Goal: Task Accomplishment & Management: Complete application form

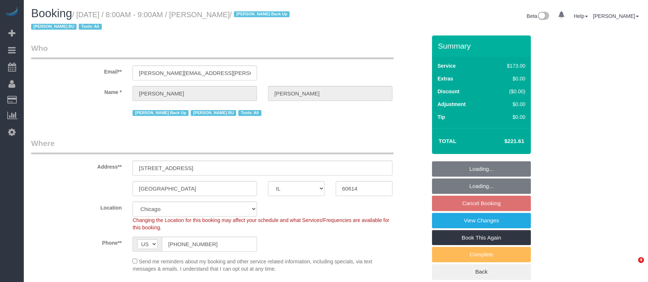
select select "IL"
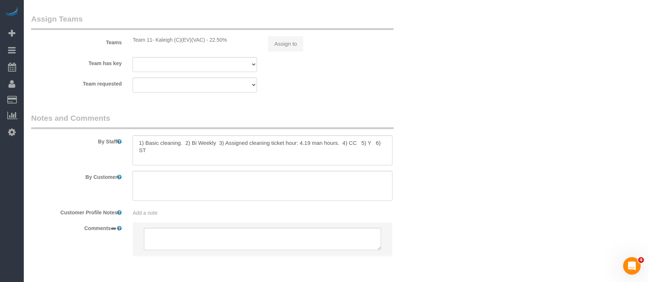
select select "object:915"
select select "3"
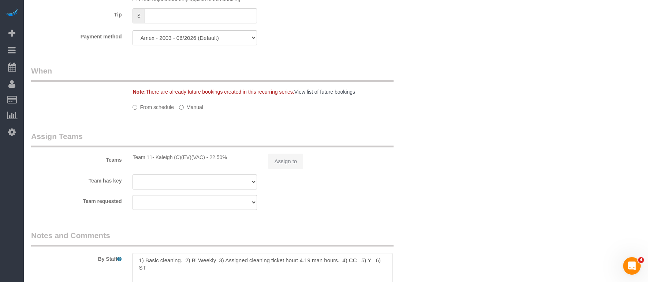
select select "number:1"
select select "number:58"
select select "number:139"
select select "number:104"
select select "3"
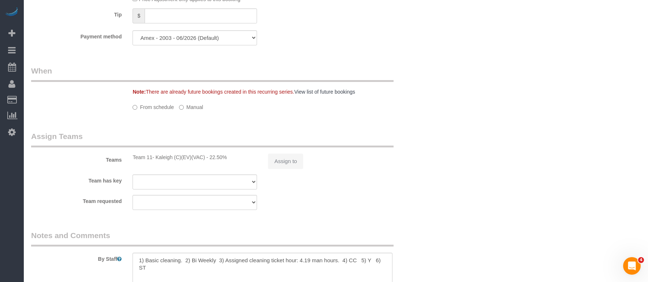
select select "3"
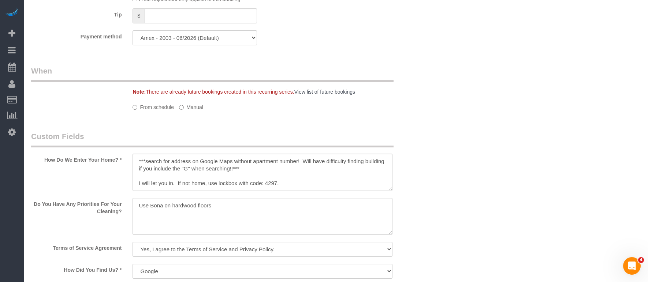
select select "object:1218"
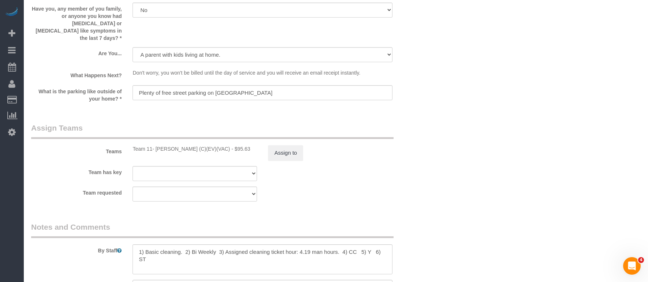
scroll to position [1051, 0]
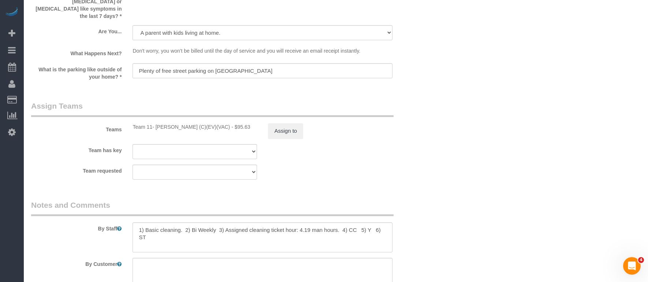
select select "spot1"
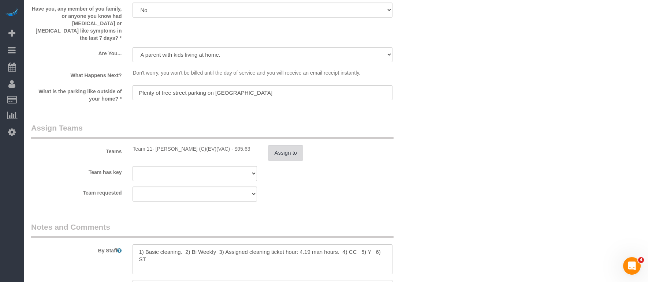
click at [288, 148] on button "Assign to" at bounding box center [285, 152] width 35 height 15
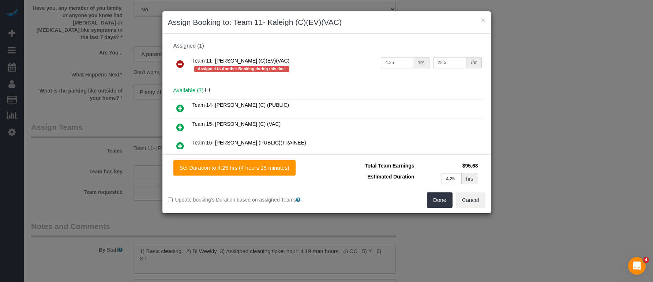
click at [182, 65] on icon at bounding box center [180, 64] width 8 height 9
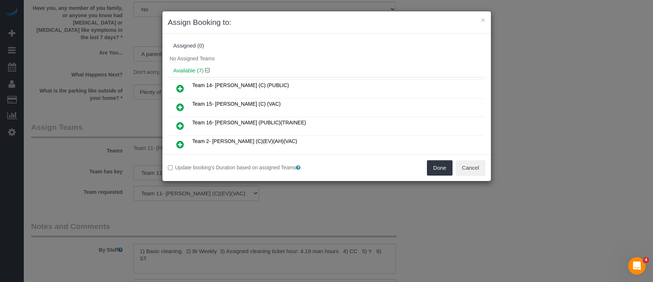
click at [181, 106] on icon at bounding box center [180, 107] width 8 height 9
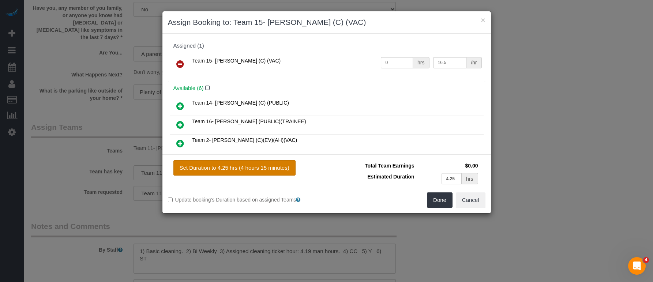
click at [254, 172] on button "Set Duration to 4.25 hrs (4 hours 15 minutes)" at bounding box center [234, 167] width 122 height 15
type input "4.25"
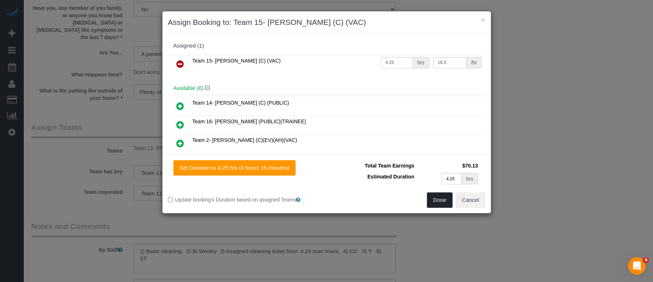
click at [445, 202] on button "Done" at bounding box center [440, 200] width 26 height 15
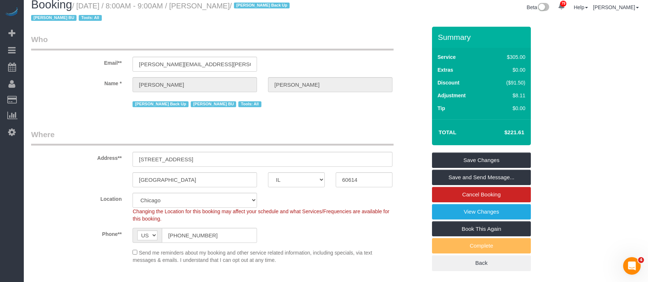
scroll to position [0, 0]
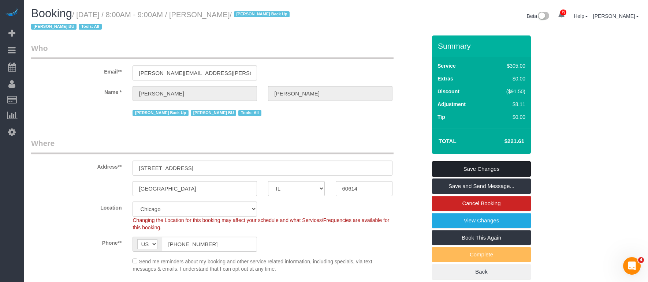
click at [454, 169] on link "Save Changes" at bounding box center [481, 168] width 99 height 15
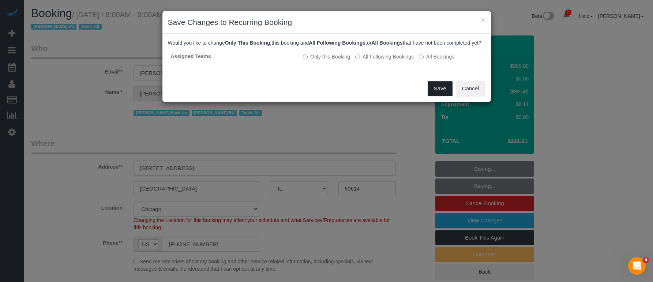
click at [441, 94] on button "Save" at bounding box center [440, 88] width 25 height 15
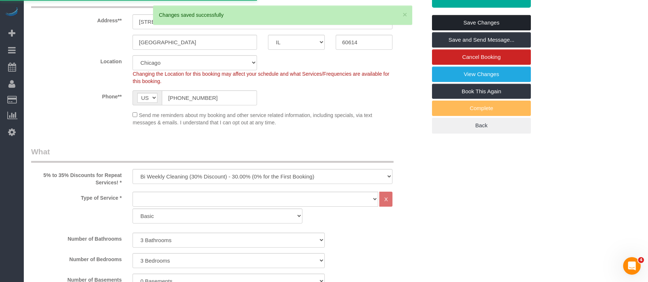
scroll to position [220, 0]
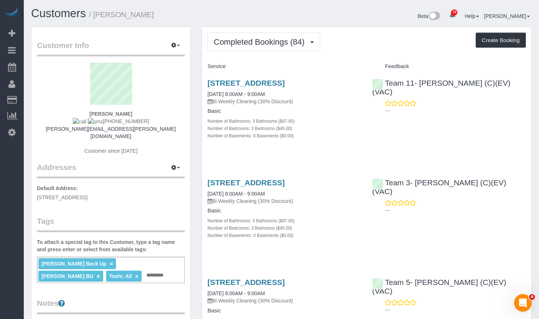
drag, startPoint x: 143, startPoint y: 122, endPoint x: 104, endPoint y: 123, distance: 39.6
click at [104, 123] on div "Andrew Wickman 847-436-4723 andrew.wickman@gmail.com Customer since 2021" at bounding box center [111, 112] width 148 height 99
copy span "847-436-4723"
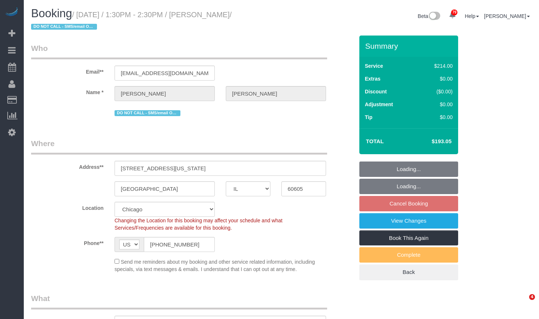
select select "IL"
select select "512"
select select "2"
select select "4"
select select "number:1"
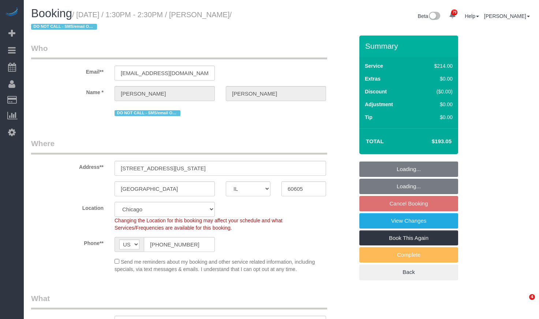
select select "number:58"
select select "number:139"
select select "number:106"
select select "object:1358"
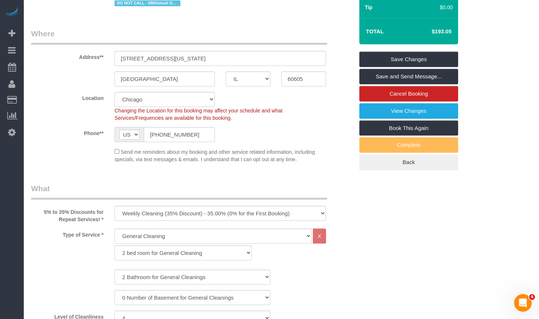
scroll to position [73, 0]
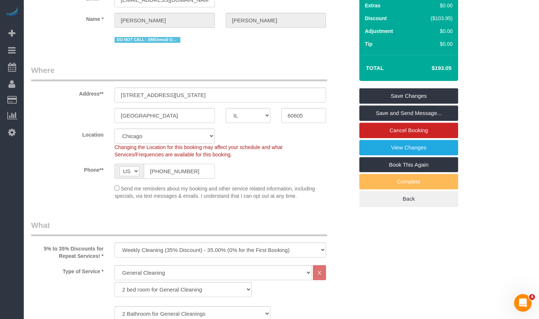
click at [197, 173] on input "+1 312 771 8650" at bounding box center [179, 171] width 71 height 15
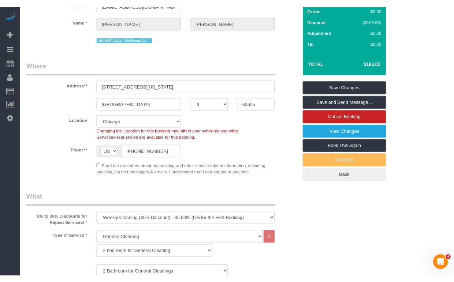
scroll to position [0, 0]
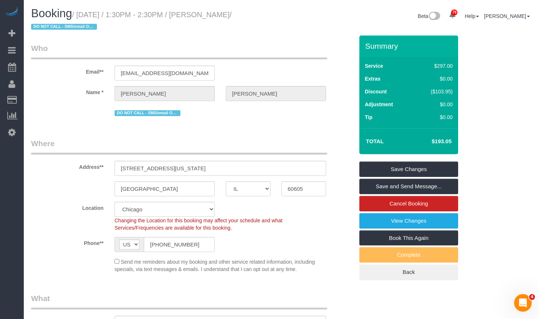
drag, startPoint x: 267, startPoint y: 15, endPoint x: 216, endPoint y: 18, distance: 51.3
click at [216, 18] on small "/ September 04, 2025 / 1:30PM - 2:30PM / Antonia Serrano / DO NOT CALL - SMS/em…" at bounding box center [131, 21] width 201 height 20
copy small "[PERSON_NAME]"
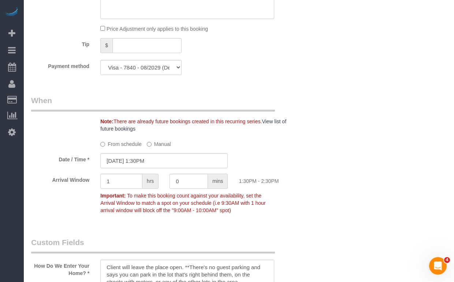
scroll to position [769, 0]
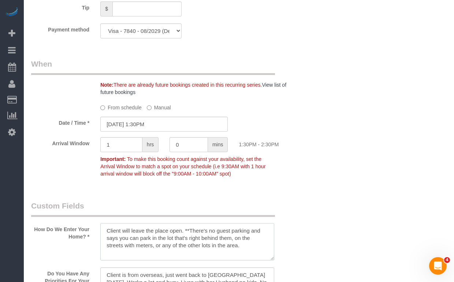
click at [135, 238] on textarea at bounding box center [186, 241] width 173 height 37
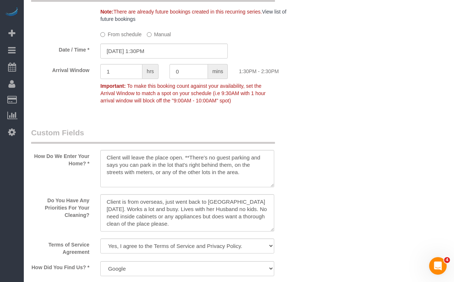
scroll to position [915, 0]
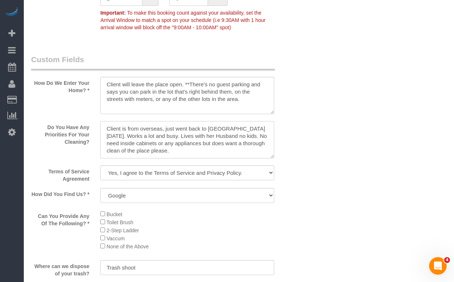
click at [187, 137] on textarea at bounding box center [186, 139] width 173 height 37
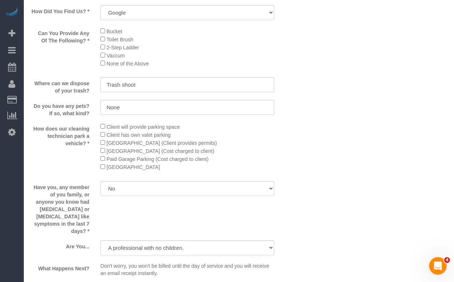
scroll to position [1061, 0]
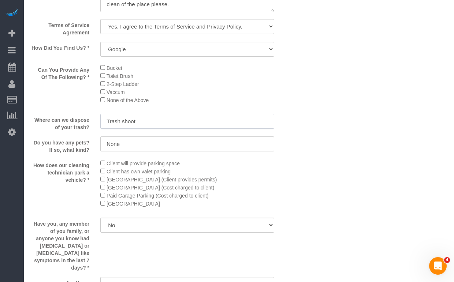
drag, startPoint x: 106, startPoint y: 120, endPoint x: 46, endPoint y: 119, distance: 60.0
click at [46, 119] on div "Where can we dispose of your trash? Trash shoot" at bounding box center [164, 122] width 277 height 17
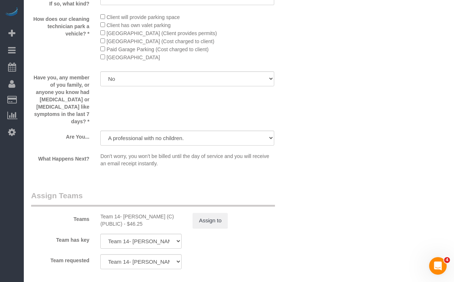
scroll to position [1171, 0]
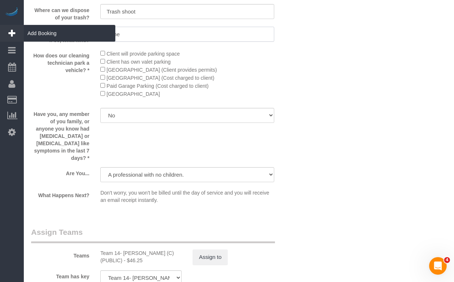
drag, startPoint x: 127, startPoint y: 35, endPoint x: 11, endPoint y: 32, distance: 115.7
click at [46, 33] on div "Do you have any pets? If so, what kind? None" at bounding box center [164, 35] width 277 height 17
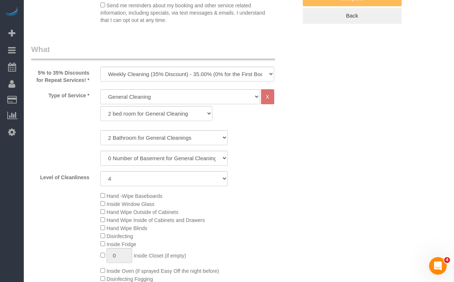
scroll to position [110, 0]
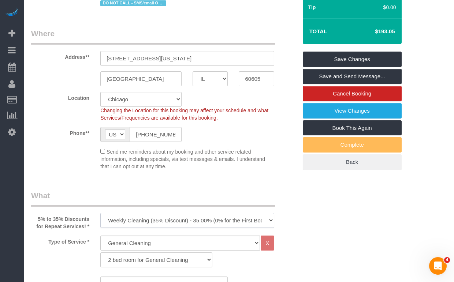
click at [189, 221] on select "One Time Cleaning Weekly Cleaning (35% Discount) - 35.00% (0% for the First Boo…" at bounding box center [186, 220] width 173 height 15
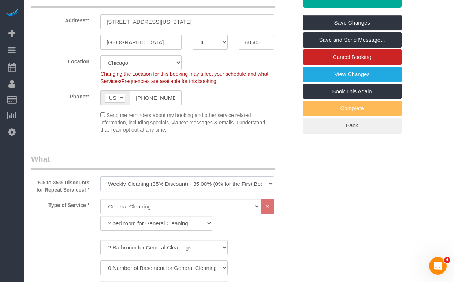
click at [242, 184] on select "One Time Cleaning Weekly Cleaning (35% Discount) - 35.00% (0% for the First Boo…" at bounding box center [186, 183] width 173 height 15
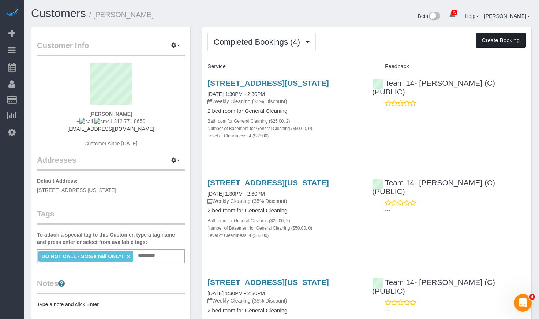
click at [498, 42] on button "Create Booking" at bounding box center [501, 40] width 50 height 15
select select "IL"
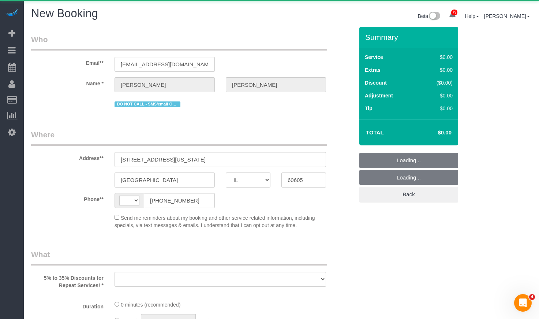
select select "string:[GEOGRAPHIC_DATA]"
select select "object:1314"
select select "string:fspay-f5e0c708-bc04-44c8-af41-f792f64d3393"
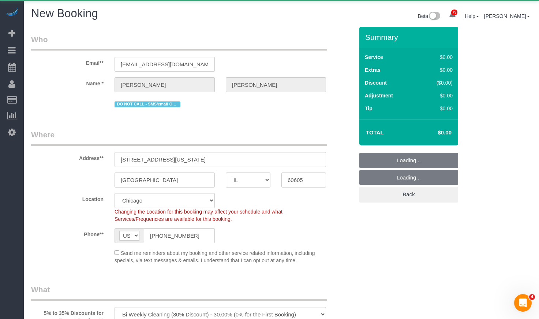
select select "object:1402"
select select "512"
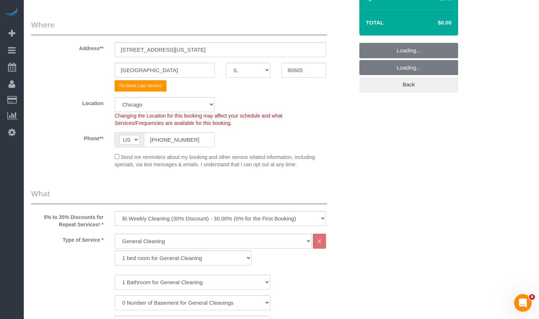
select select "object:1628"
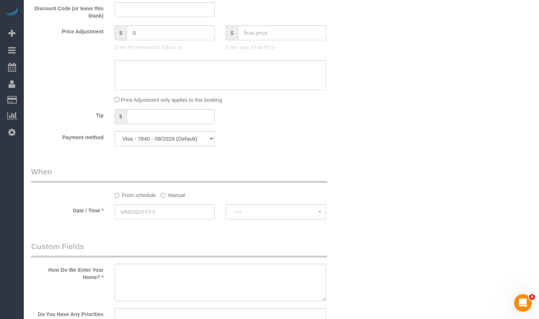
scroll to position [732, 0]
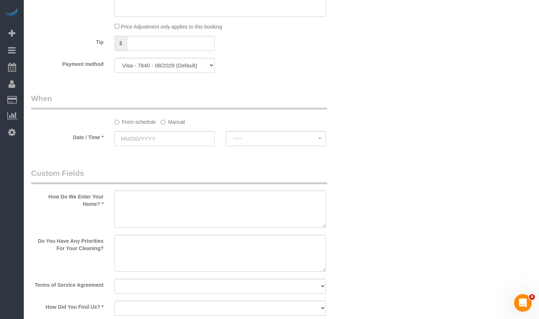
click at [173, 118] on label "Manual" at bounding box center [173, 121] width 24 height 10
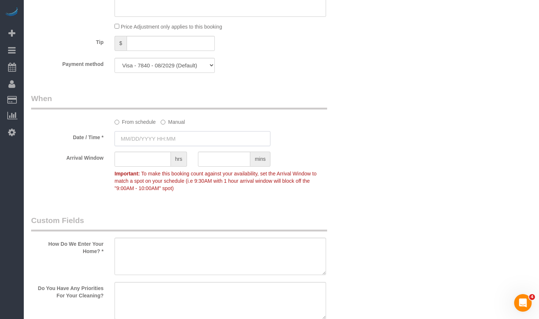
click at [171, 142] on input "text" at bounding box center [193, 138] width 156 height 15
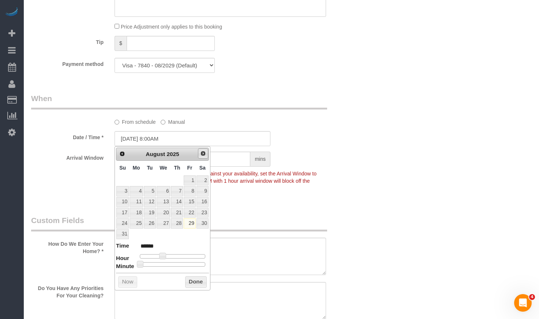
click at [203, 154] on span "Next" at bounding box center [203, 153] width 6 height 6
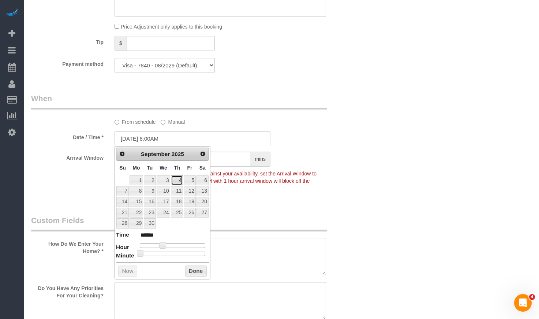
click at [182, 183] on link "4" at bounding box center [177, 180] width 12 height 10
type input "09/04/2025 8:00AM"
click at [373, 157] on div "Who Email** antoserranob@hotmail.com Name * Antonia Serrano DO NOT CALL - SMS/e…" at bounding box center [281, 77] width 501 height 1565
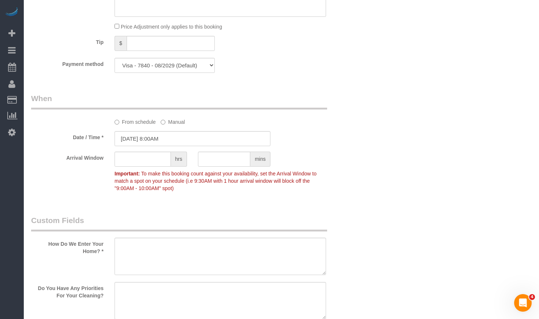
scroll to position [769, 0]
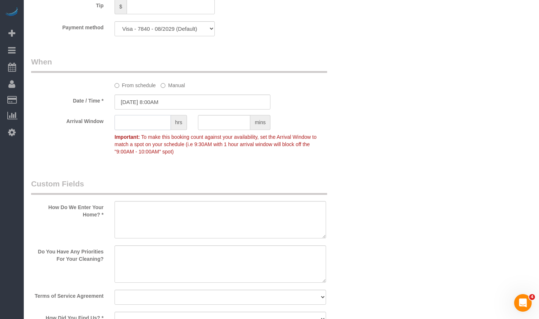
click at [149, 124] on input "text" at bounding box center [143, 122] width 56 height 15
type input "1"
click at [161, 100] on input "09/04/2025 8:00AM" at bounding box center [193, 101] width 156 height 15
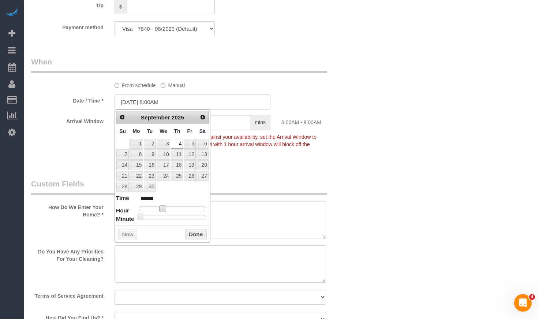
type input "09/04/2025 10:00AM"
type input "*******"
type input "09/04/2025 11:00AM"
type input "*******"
type input "09/04/2025 12:00PM"
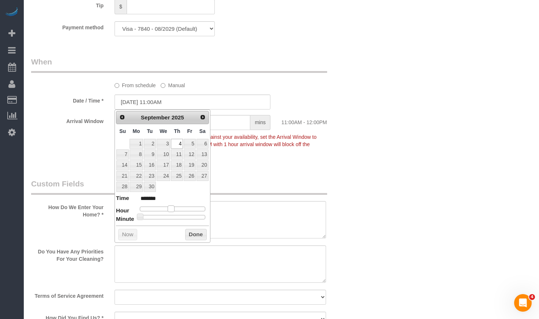
type input "*******"
type input "09/04/2025 1:00PM"
type input "******"
type input "09/04/2025 2:00PM"
type input "******"
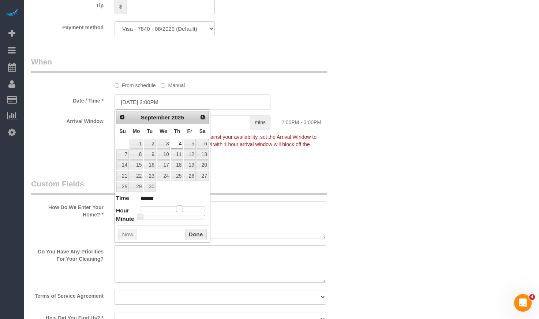
type input "09/04/2025 3:00PM"
type input "******"
type input "09/04/2025 2:00PM"
type input "******"
type input "09/04/2025 1:00PM"
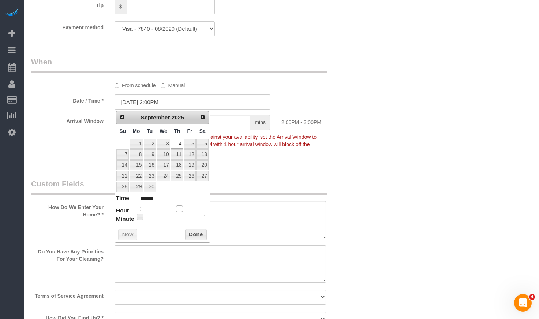
type input "******"
drag, startPoint x: 162, startPoint y: 208, endPoint x: 176, endPoint y: 209, distance: 14.4
click at [176, 209] on span at bounding box center [176, 208] width 7 height 7
type input "09/04/2025 1:05PM"
type input "******"
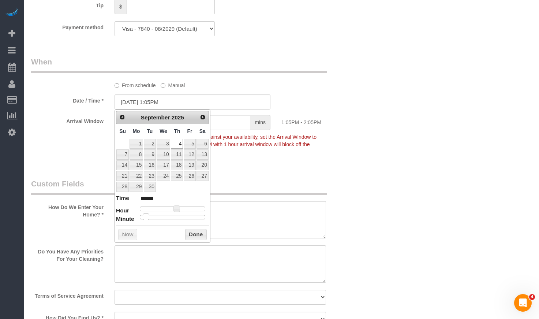
type input "09/04/2025 1:10PM"
type input "******"
type input "09/04/2025 1:15PM"
type input "******"
type input "09/04/2025 1:20PM"
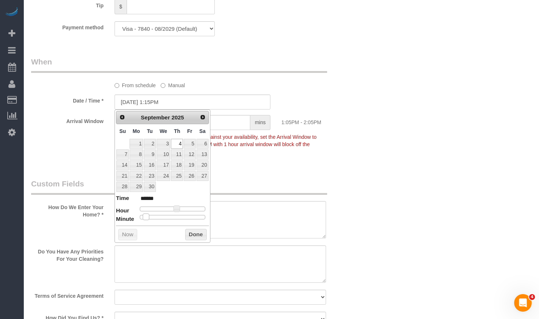
type input "******"
type input "09/04/2025 1:25PM"
type input "******"
type input "[DATE] 1:30PM"
type input "******"
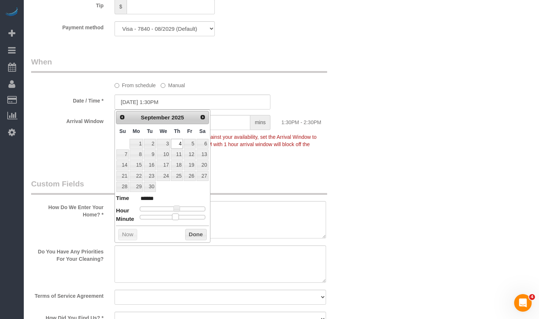
drag, startPoint x: 139, startPoint y: 217, endPoint x: 174, endPoint y: 219, distance: 35.2
click at [174, 219] on span at bounding box center [175, 216] width 7 height 7
click at [191, 232] on button "Done" at bounding box center [196, 235] width 22 height 12
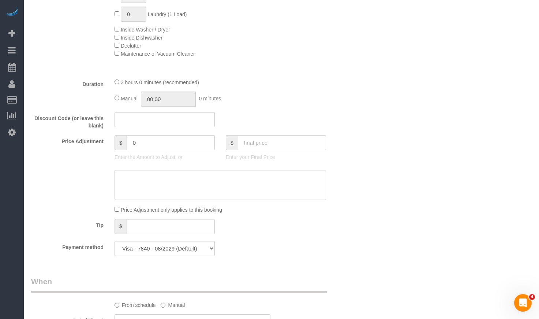
scroll to position [512, 0]
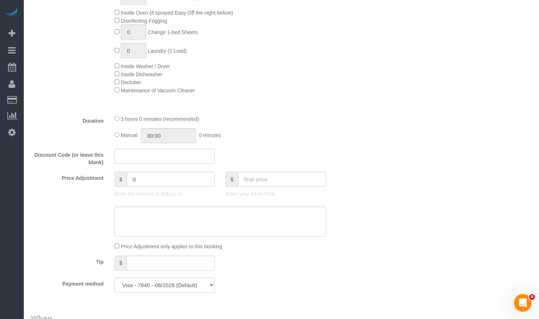
click at [120, 135] on div "Manual 00:00 0 minutes" at bounding box center [221, 135] width 212 height 15
click at [115, 134] on div "Manual 03:00 3 hours 0 minutes" at bounding box center [221, 135] width 212 height 15
type input "02:30"
click at [468, 144] on div "Who Email** antoserranob@hotmail.com Name * Antonia Serrano DO NOT CALL - SMS/e…" at bounding box center [281, 296] width 501 height 1565
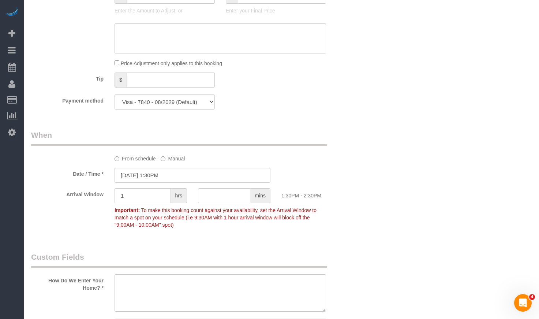
scroll to position [915, 0]
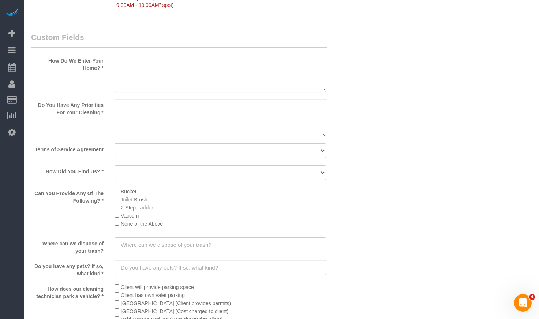
click at [161, 68] on textarea at bounding box center [221, 73] width 212 height 37
click at [189, 121] on textarea at bounding box center [221, 117] width 212 height 37
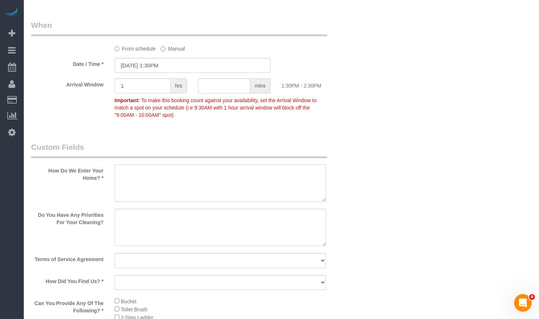
click at [157, 174] on textarea at bounding box center [221, 182] width 212 height 37
paste textarea "Client will leave the place open. **There's no guest parking and says you can p…"
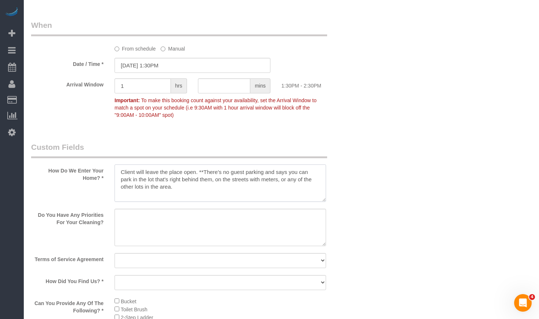
type textarea "Client will leave the place open. **There's no guest parking and says you can p…"
drag, startPoint x: 225, startPoint y: 228, endPoint x: 257, endPoint y: 227, distance: 32.2
click at [225, 228] on textarea at bounding box center [221, 227] width 212 height 37
paste textarea "Client is from overseas, just went back to [GEOGRAPHIC_DATA] [DATE]. Works a lo…"
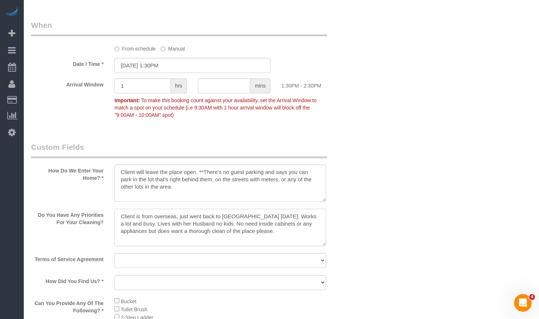
scroll to position [988, 0]
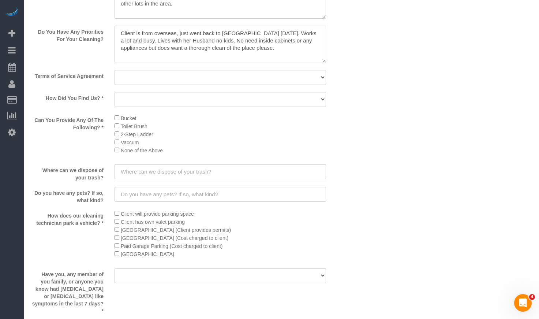
type textarea "Client is from overseas, just went back to [GEOGRAPHIC_DATA] [DATE]. Works a lo…"
click at [163, 79] on select "Yes, I agree to the Terms of Service and Privacy Policy. No. I disagree with th…" at bounding box center [221, 77] width 212 height 15
select select "number:1"
click at [115, 70] on select "Yes, I agree to the Terms of Service and Privacy Policy. No. I disagree with th…" at bounding box center [221, 77] width 212 height 15
click at [165, 100] on select "Yelp Google Facebook Pinterest Alternative Social Media SMS Message Email Best …" at bounding box center [221, 99] width 212 height 15
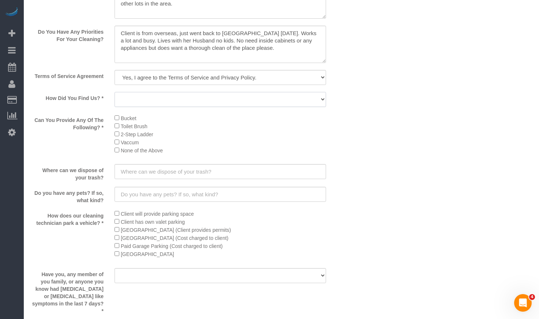
select select "number:58"
click at [115, 92] on select "Yelp Google Facebook Pinterest Alternative Social Media SMS Message Email Best …" at bounding box center [221, 99] width 212 height 15
click at [117, 145] on li "Vaccum" at bounding box center [221, 142] width 212 height 8
click at [114, 142] on div "Bucket Toilet Brush 2-Step Ladder Vaccum None of the Above" at bounding box center [220, 136] width 223 height 45
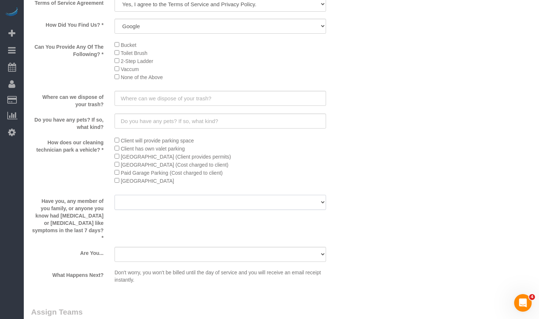
click at [210, 200] on select "Yes No" at bounding box center [221, 202] width 212 height 15
select select "number:139"
click at [115, 195] on select "Yes No" at bounding box center [221, 202] width 212 height 15
click at [187, 252] on select "A parent with kids living at home. A parent with kids out of home. A person loo…" at bounding box center [221, 254] width 212 height 15
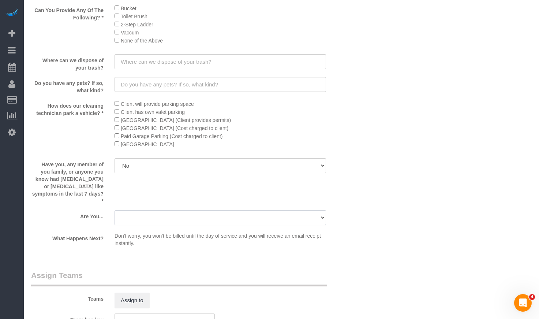
click at [135, 210] on select "A parent with kids living at home. A parent with kids out of home. A person loo…" at bounding box center [221, 217] width 212 height 15
click at [145, 212] on select "A parent with kids living at home. A parent with kids out of home. A person loo…" at bounding box center [221, 217] width 212 height 15
select select "number:106"
click at [115, 210] on select "A parent with kids living at home. A parent with kids out of home. A person loo…" at bounding box center [221, 217] width 212 height 15
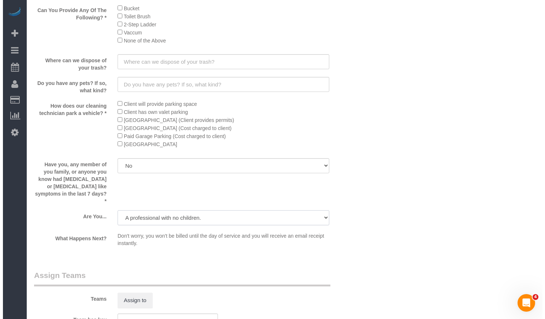
scroll to position [1171, 0]
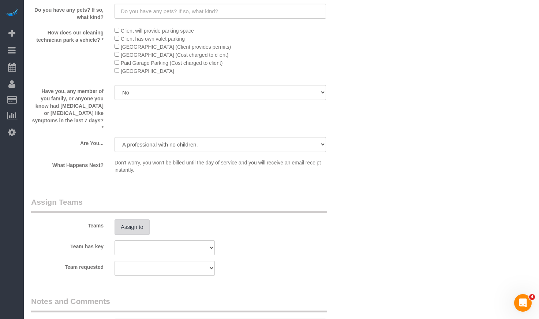
click at [130, 221] on button "Assign to" at bounding box center [132, 226] width 35 height 15
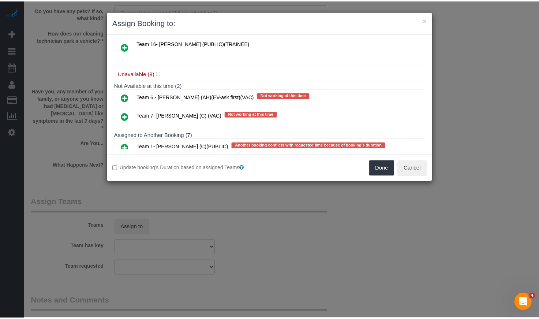
scroll to position [0, 0]
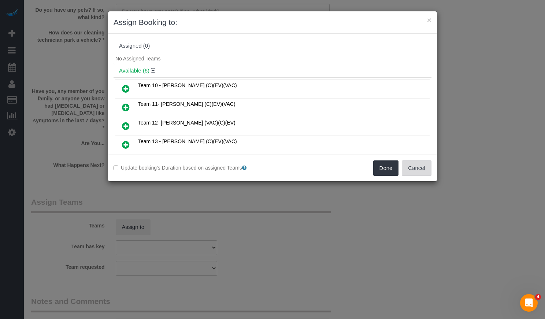
click at [417, 171] on button "Cancel" at bounding box center [417, 167] width 30 height 15
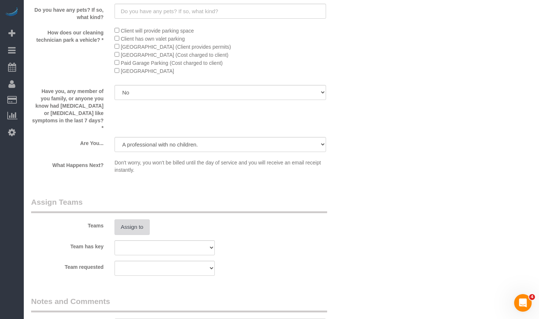
scroll to position [1098, 0]
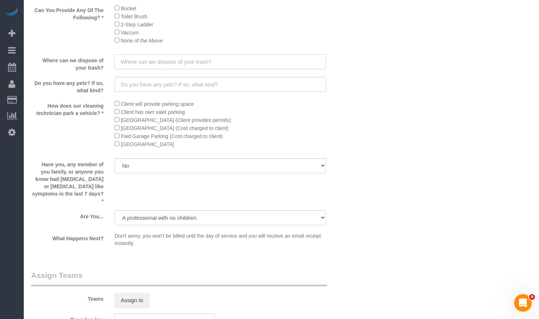
click at [169, 64] on input "text" at bounding box center [221, 61] width 212 height 15
paste input "Trash shoot"
type input "Trash shoot"
drag, startPoint x: 169, startPoint y: 83, endPoint x: 176, endPoint y: 86, distance: 7.3
click at [169, 83] on input "text" at bounding box center [221, 84] width 212 height 15
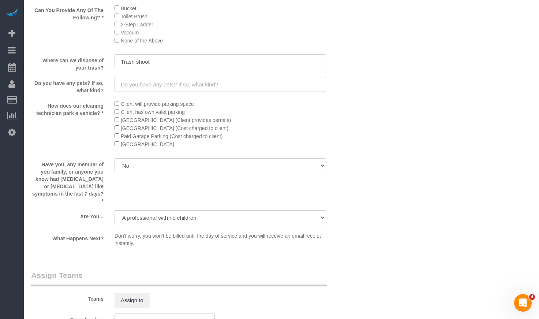
paste input "None"
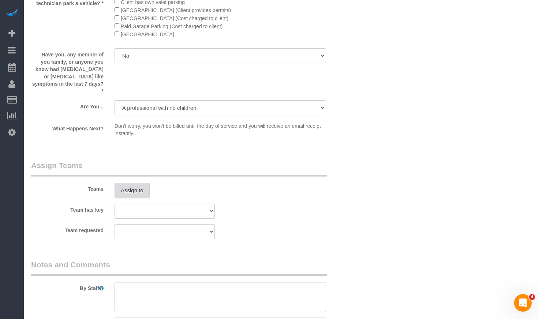
type input "None"
click at [128, 183] on button "Assign to" at bounding box center [132, 190] width 35 height 15
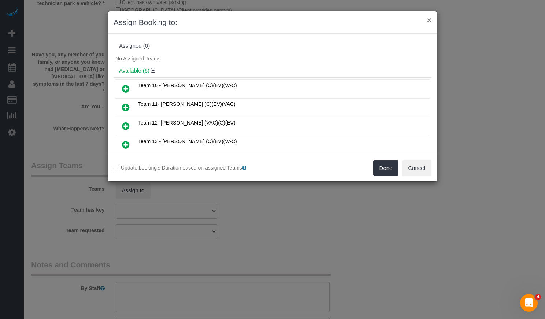
click at [427, 21] on button "×" at bounding box center [429, 20] width 4 height 8
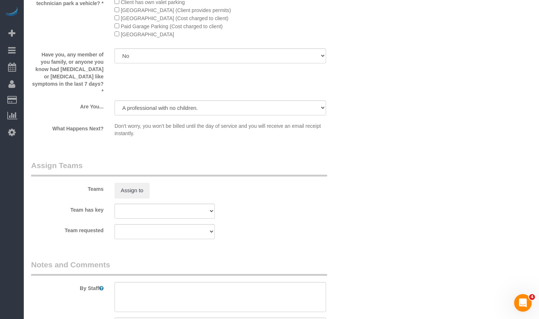
scroll to position [1245, 0]
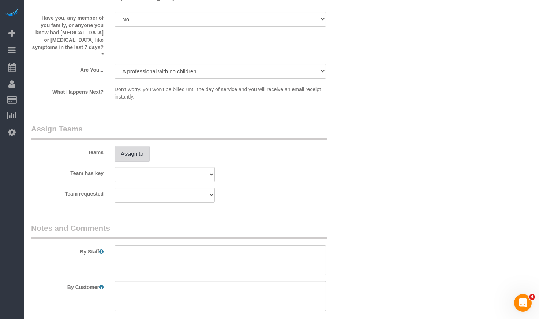
click at [130, 151] on button "Assign to" at bounding box center [132, 153] width 35 height 15
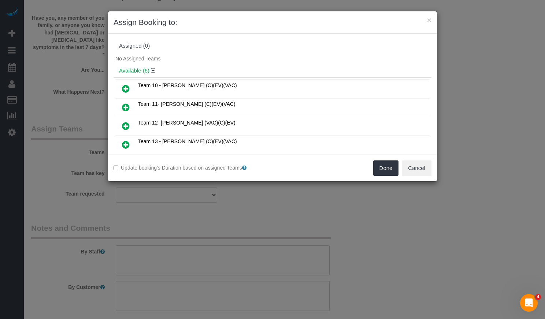
click at [124, 125] on icon at bounding box center [126, 126] width 8 height 9
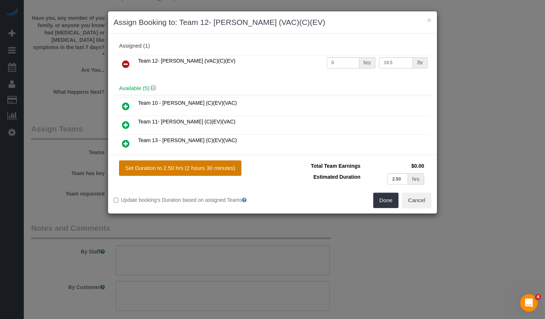
click at [206, 171] on button "Set Duration to 2.50 hrs (2 hours 30 minutes)" at bounding box center [180, 167] width 122 height 15
type input "2.50"
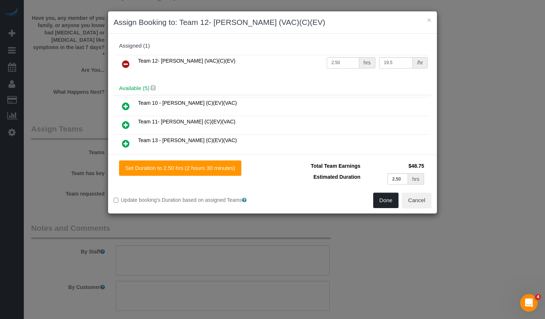
click at [381, 199] on button "Done" at bounding box center [386, 200] width 26 height 15
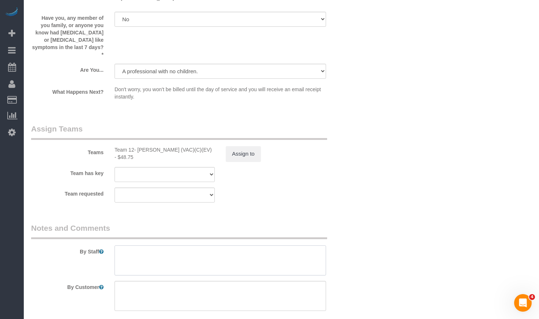
click at [180, 255] on textarea at bounding box center [221, 260] width 212 height 30
paste textarea "COUNTS CLEANING 1) COUNTS cleaning 2) Client wants us to follow the COUNTS Clea…"
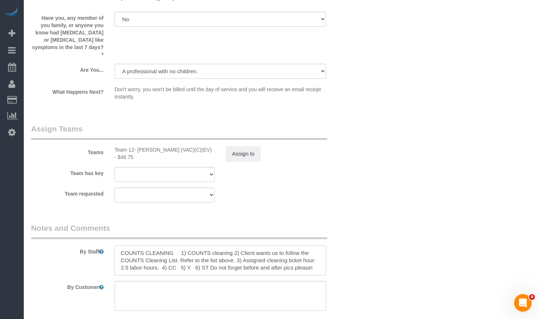
type textarea "COUNTS CLEANING 1) COUNTS cleaning 2) Client wants us to follow the COUNTS Clea…"
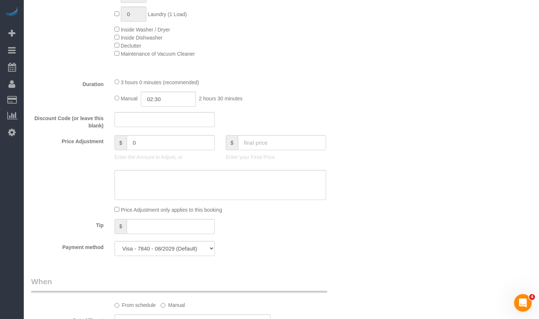
scroll to position [586, 0]
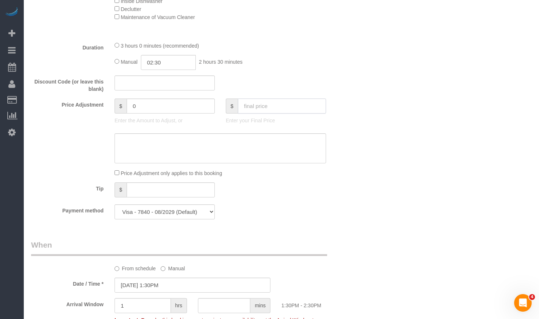
click at [272, 104] on input "text" at bounding box center [282, 105] width 88 height 15
type input "0"
drag, startPoint x: 495, startPoint y: 144, endPoint x: 487, endPoint y: 146, distance: 8.0
click at [494, 144] on div "Who Email** antoserranob@hotmail.com Name * Antonia Serrano DO NOT CALL - SMS/e…" at bounding box center [281, 223] width 501 height 1565
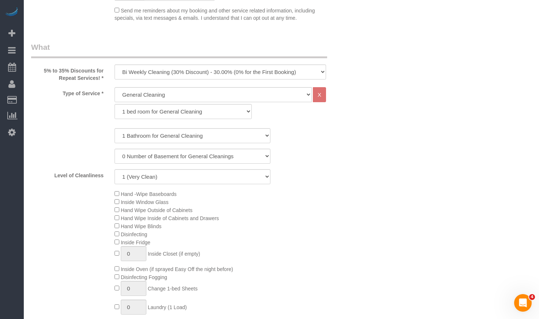
scroll to position [73, 0]
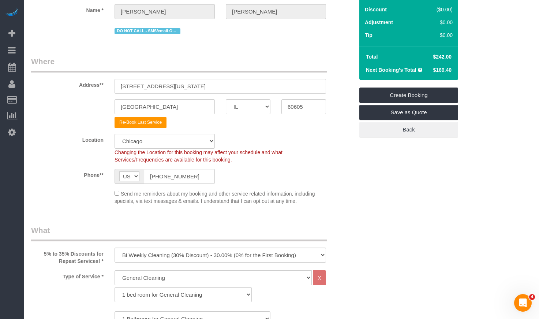
type input "-242"
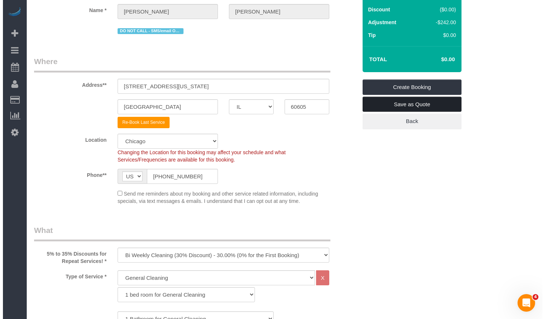
scroll to position [0, 0]
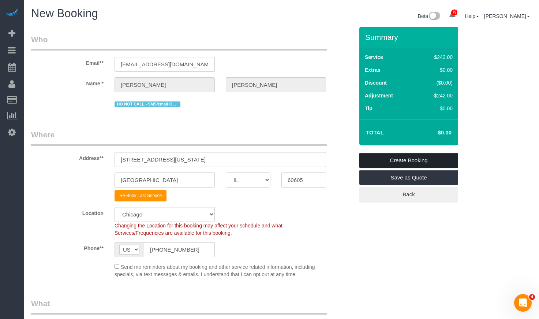
click at [427, 160] on link "Create Booking" at bounding box center [408, 160] width 99 height 15
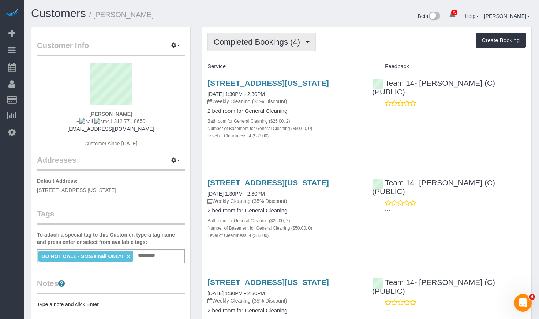
click at [259, 40] on span "Completed Bookings (4)" at bounding box center [259, 41] width 90 height 9
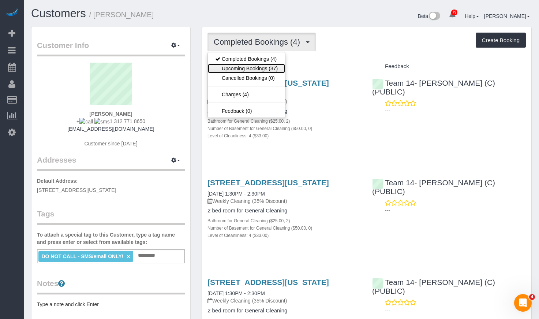
click at [261, 69] on link "Upcoming Bookings (37)" at bounding box center [246, 69] width 77 height 10
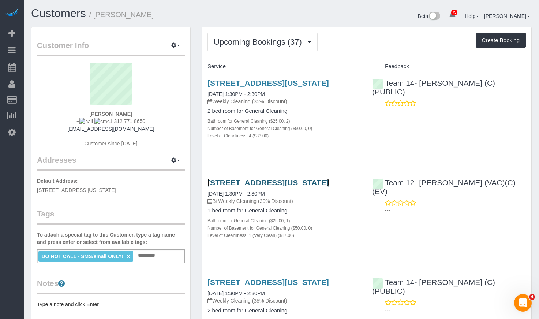
click at [292, 187] on link "[STREET_ADDRESS][US_STATE]" at bounding box center [269, 182] width 122 height 8
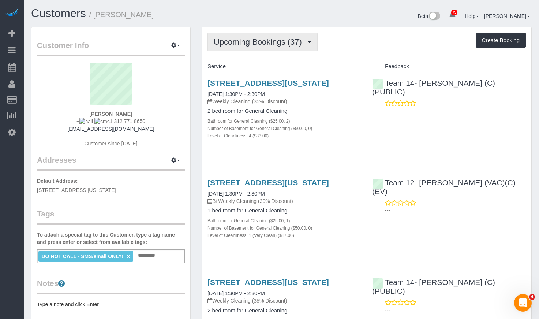
click at [264, 42] on span "Upcoming Bookings (37)" at bounding box center [260, 41] width 92 height 9
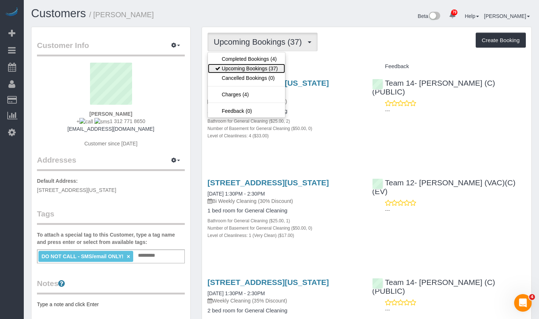
click at [261, 68] on link "Upcoming Bookings (37)" at bounding box center [246, 69] width 77 height 10
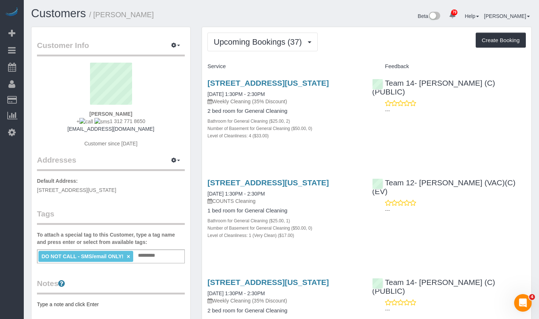
scroll to position [37, 0]
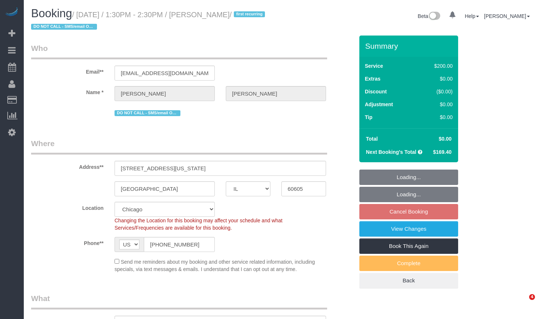
select select "IL"
select select "number:1"
select select "number:58"
select select "number:139"
select select "number:106"
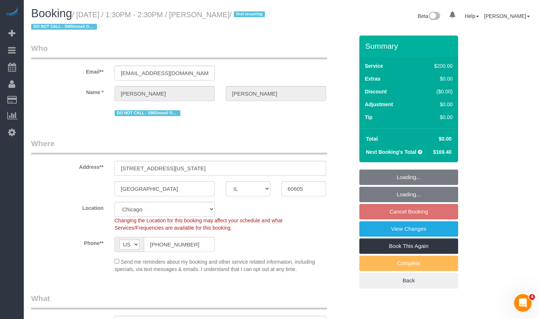
select select "object:1052"
select select "512"
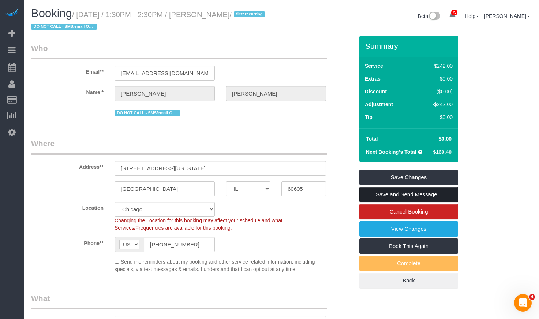
click at [418, 195] on link "Save and Send Message..." at bounding box center [408, 194] width 99 height 15
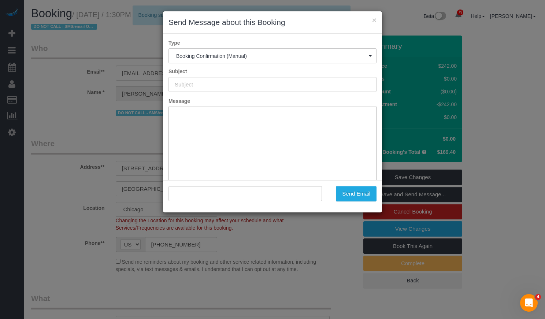
type input "Your Booking With Fresh Tech Maid, Confirmed!"
type input ""[PERSON_NAME]" <[EMAIL_ADDRESS][DOMAIN_NAME]>"
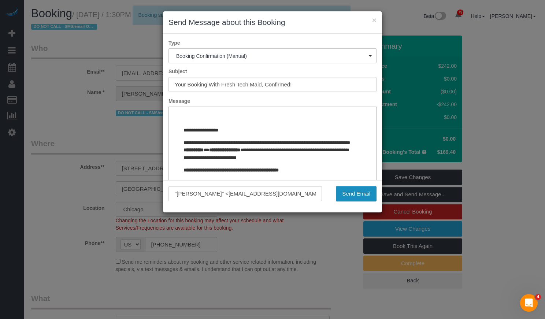
click at [357, 192] on button "Send Email" at bounding box center [356, 193] width 41 height 15
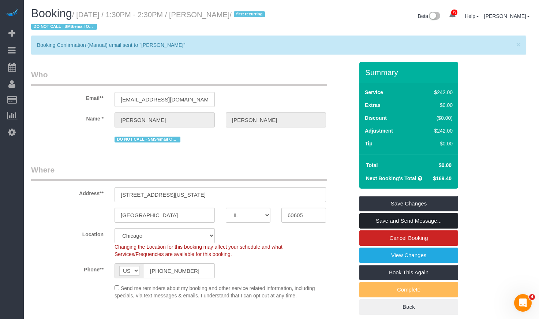
scroll to position [256, 0]
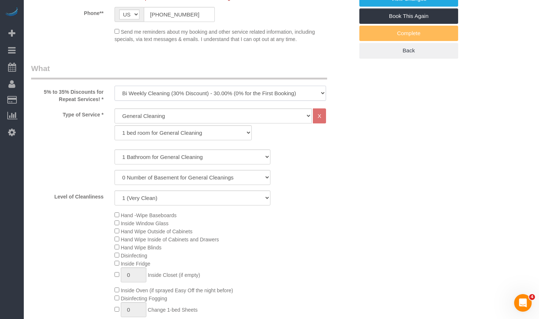
click at [264, 93] on select "One Time Cleaning Weekly Cleaning (35% Discount) - 35.00% (0% for the First Boo…" at bounding box center [221, 93] width 212 height 15
click at [222, 91] on select "One Time Cleaning Weekly Cleaning (35% Discount) - 35.00% (0% for the First Boo…" at bounding box center [221, 93] width 212 height 15
select select "object:1056"
click at [115, 86] on select "One Time Cleaning Weekly Cleaning (35% Discount) - 35.00% (0% for the First Boo…" at bounding box center [221, 93] width 212 height 15
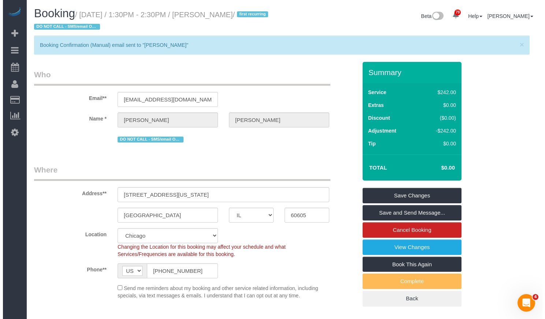
scroll to position [37, 0]
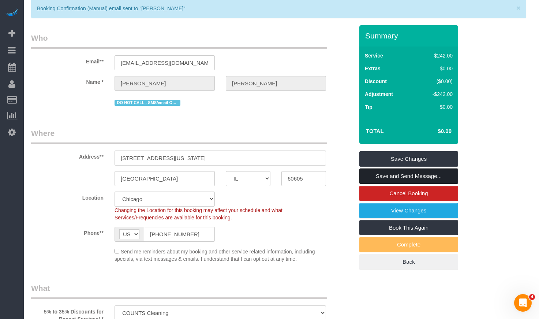
click at [404, 172] on link "Save and Send Message..." at bounding box center [408, 175] width 99 height 15
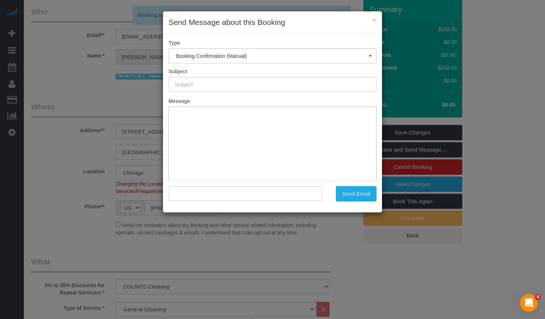
type input "Your Booking With Fresh Tech Maid, Confirmed!"
type input ""[PERSON_NAME]" <[EMAIL_ADDRESS][DOMAIN_NAME]>"
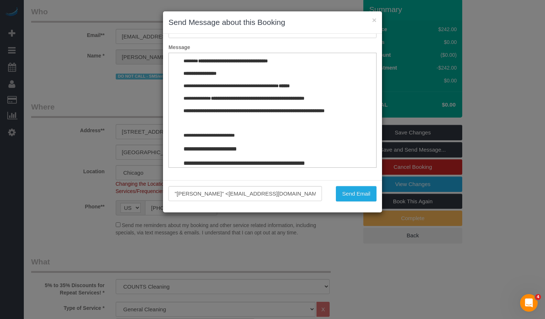
scroll to position [788, 0]
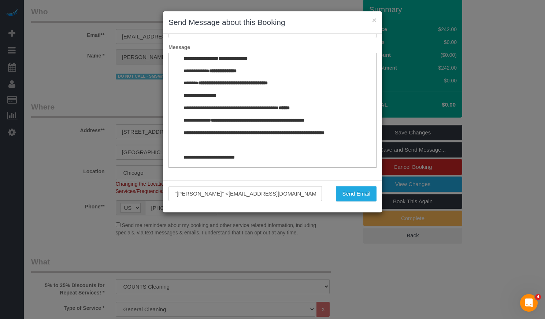
drag, startPoint x: 369, startPoint y: 64, endPoint x: 540, endPoint y: 208, distance: 223.6
click at [360, 193] on button "Send Email" at bounding box center [356, 193] width 41 height 15
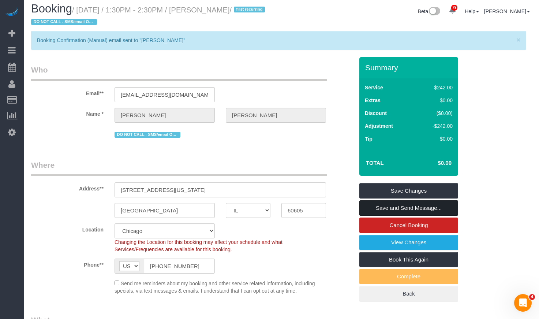
scroll to position [0, 0]
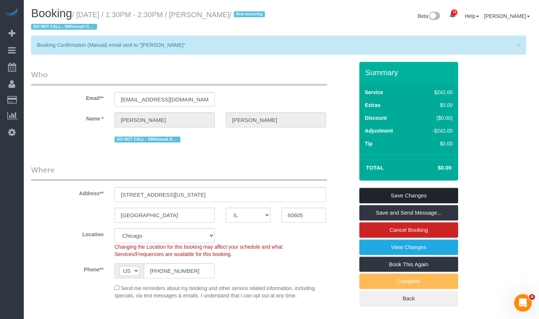
click at [429, 199] on link "Save Changes" at bounding box center [408, 195] width 99 height 15
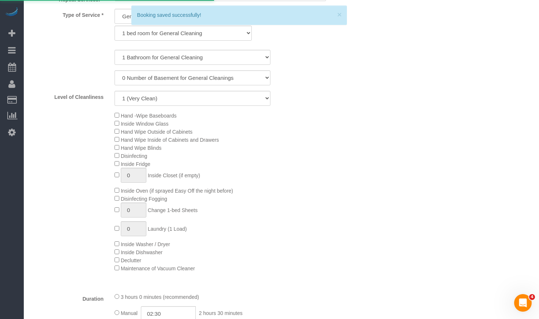
scroll to position [366, 0]
